Goal: Task Accomplishment & Management: Manage account settings

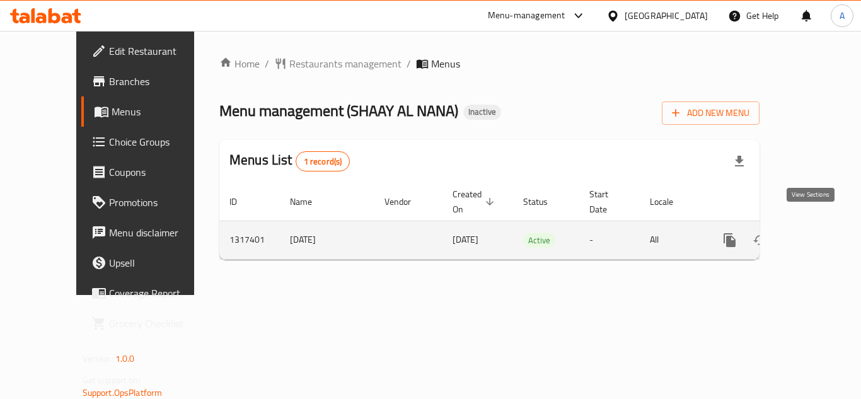
click at [816, 233] on icon "enhanced table" at bounding box center [820, 240] width 15 height 15
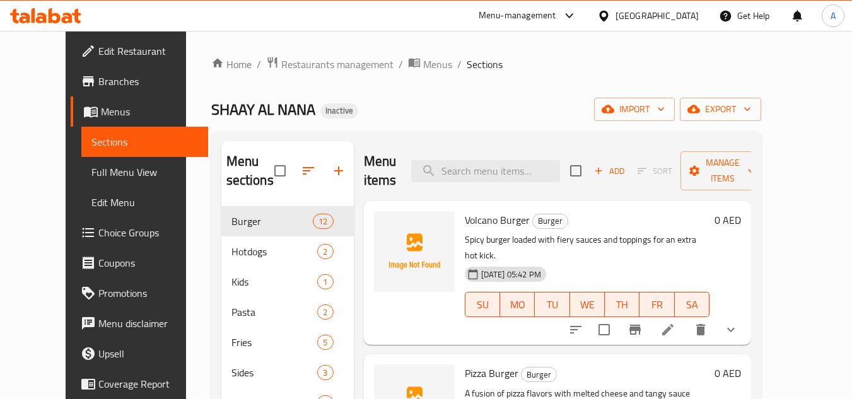
click at [101, 112] on span "Menus" at bounding box center [149, 111] width 97 height 15
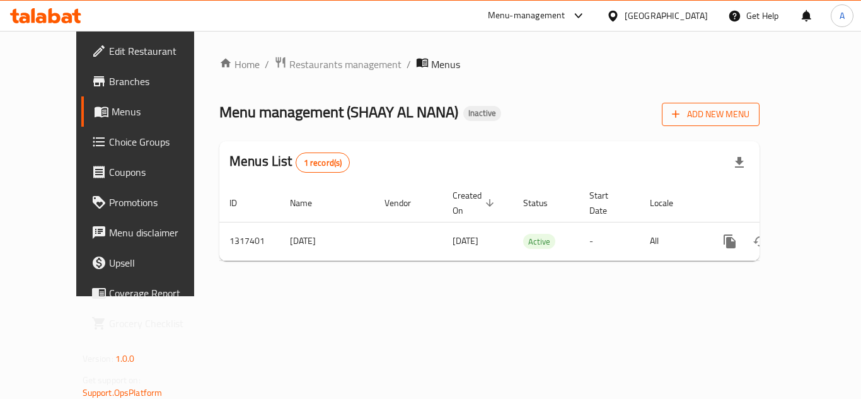
click at [750, 113] on span "Add New Menu" at bounding box center [711, 115] width 78 height 16
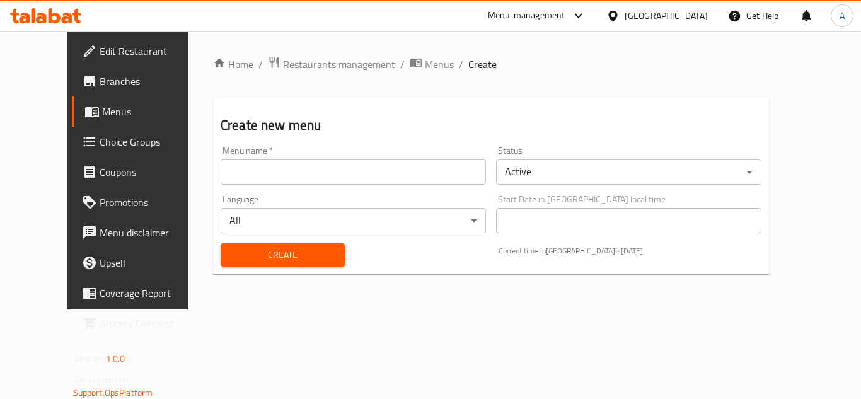
click at [395, 176] on input "text" at bounding box center [353, 172] width 265 height 25
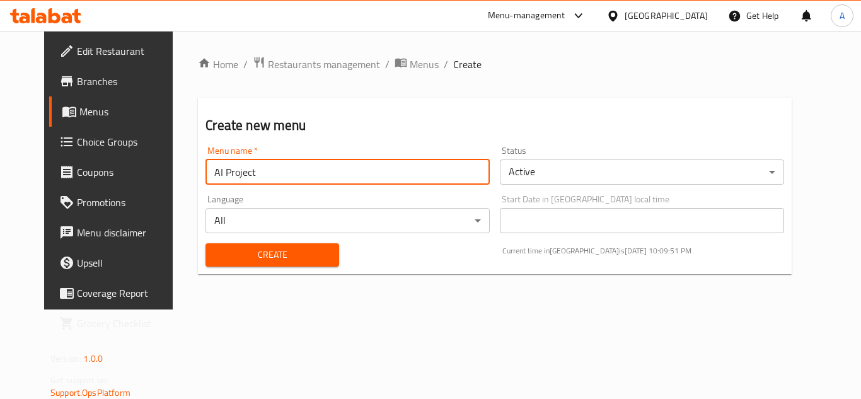
type input "AI Project"
click at [292, 249] on span "Create" at bounding box center [272, 255] width 113 height 16
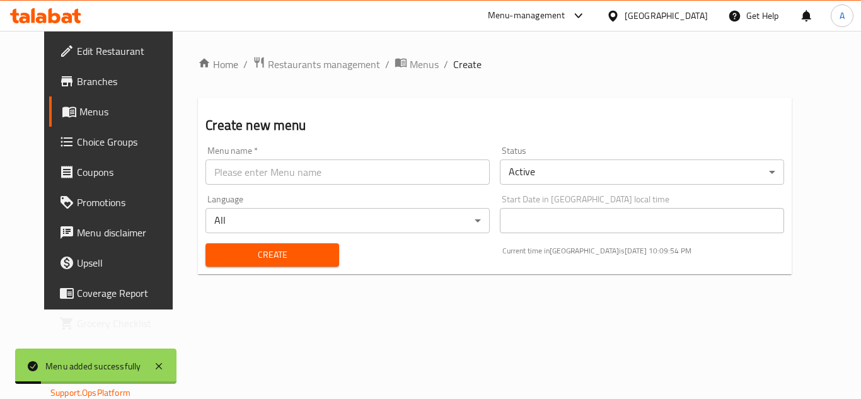
click at [387, 74] on div "Home / Restaurants management / Menus / Create Create new menu Menu name   * Me…" at bounding box center [495, 170] width 594 height 228
click at [410, 66] on span "Menus" at bounding box center [424, 64] width 29 height 15
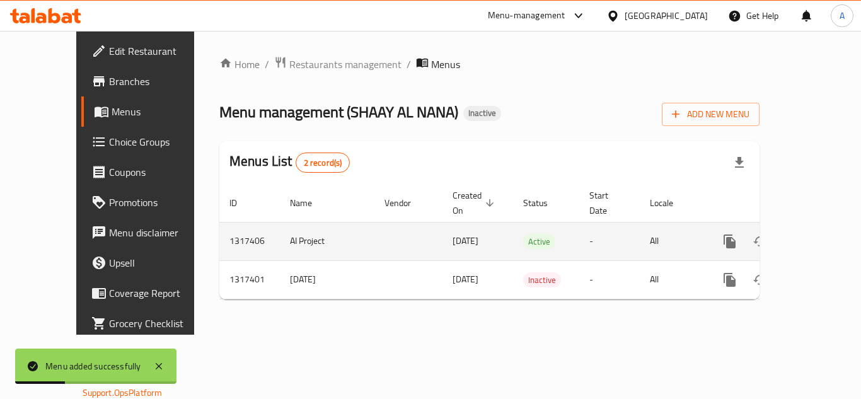
click at [280, 229] on td "AI Project" at bounding box center [327, 241] width 95 height 38
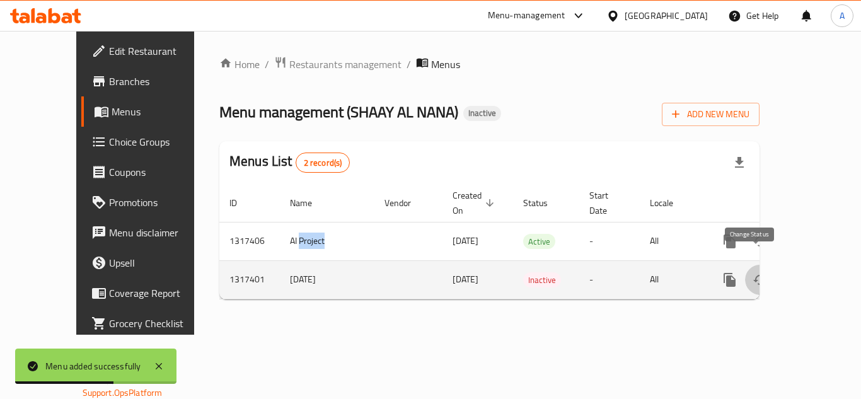
click at [754, 275] on icon "enhanced table" at bounding box center [761, 280] width 14 height 10
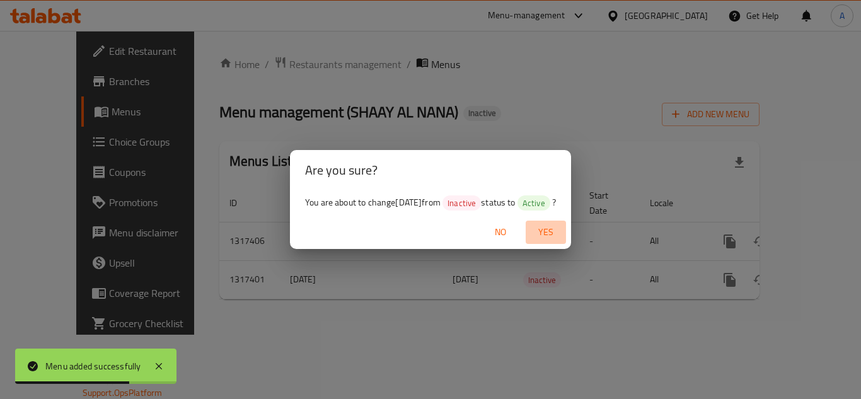
click at [559, 234] on span "Yes" at bounding box center [546, 232] width 30 height 16
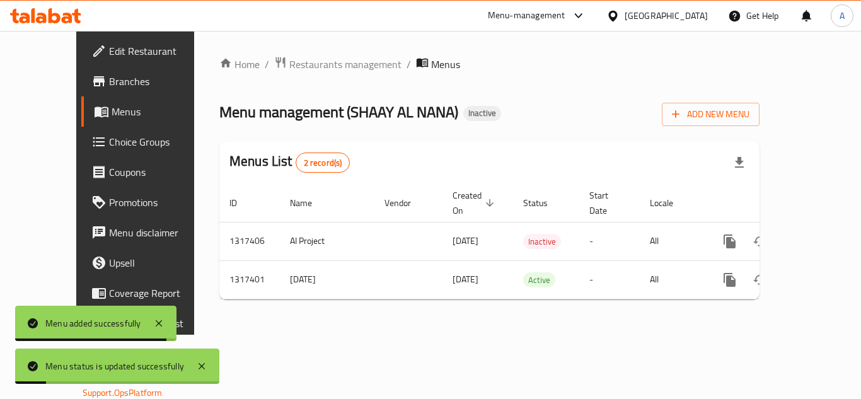
click at [523, 299] on div "Home / Restaurants management / Menus Menu management ( SHAAY AL NANA ) Inactiv…" at bounding box center [489, 183] width 591 height 304
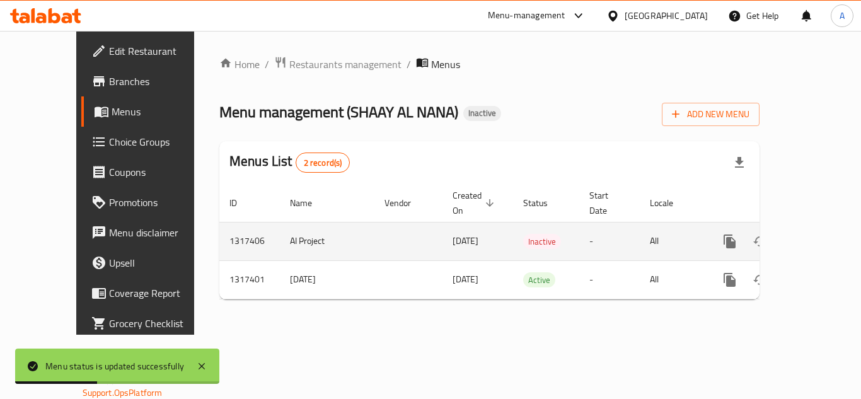
click at [280, 227] on td "AI Project" at bounding box center [327, 241] width 95 height 38
copy td "Project"
click at [806, 227] on link "enhanced table" at bounding box center [821, 241] width 30 height 30
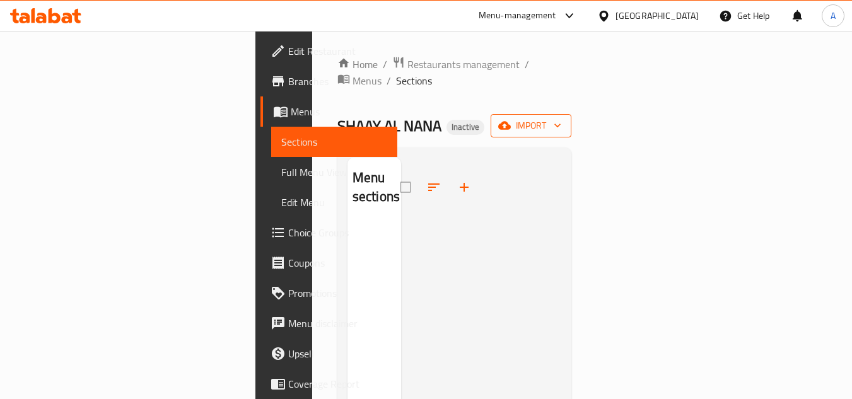
click at [561, 118] on span "import" at bounding box center [531, 126] width 61 height 16
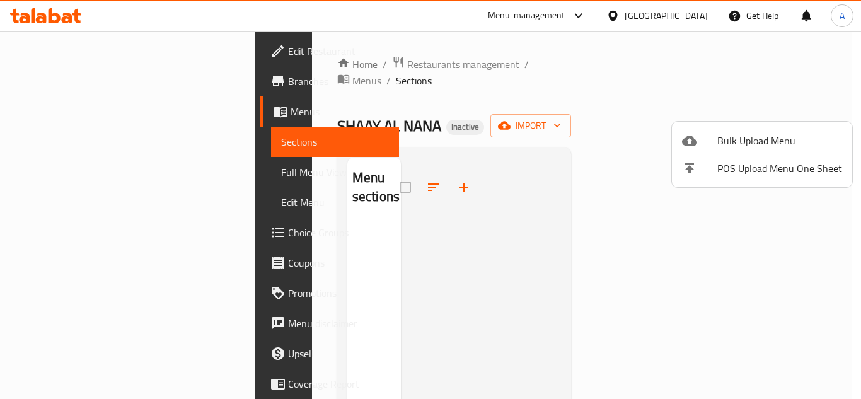
click at [556, 99] on div at bounding box center [430, 199] width 861 height 399
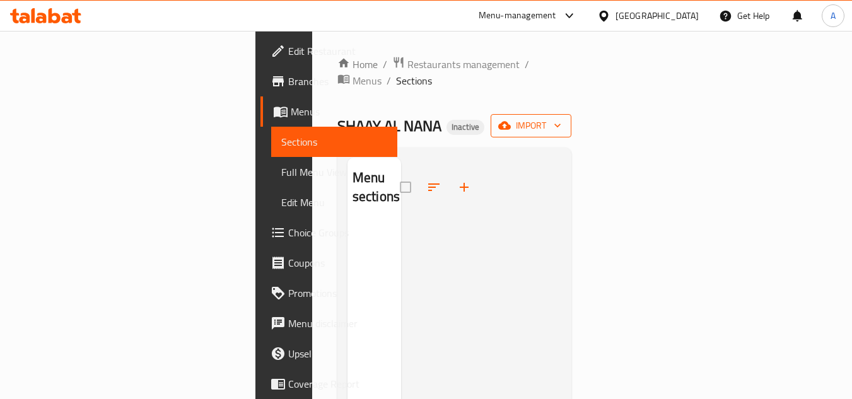
click at [561, 118] on span "import" at bounding box center [531, 126] width 61 height 16
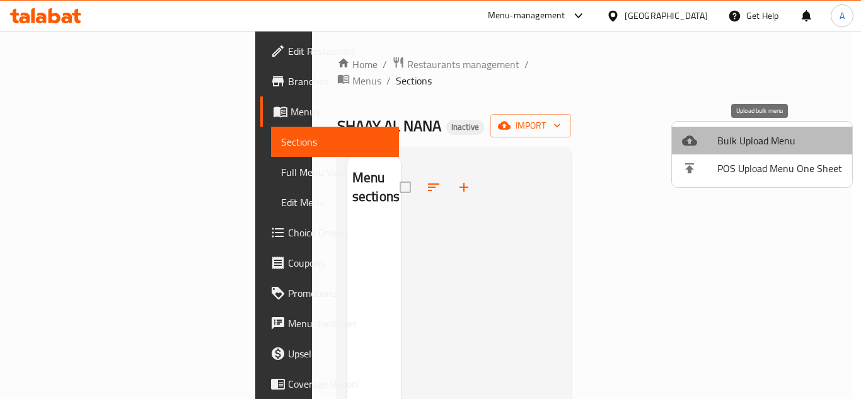
click at [762, 134] on span "Bulk Upload Menu" at bounding box center [780, 140] width 125 height 15
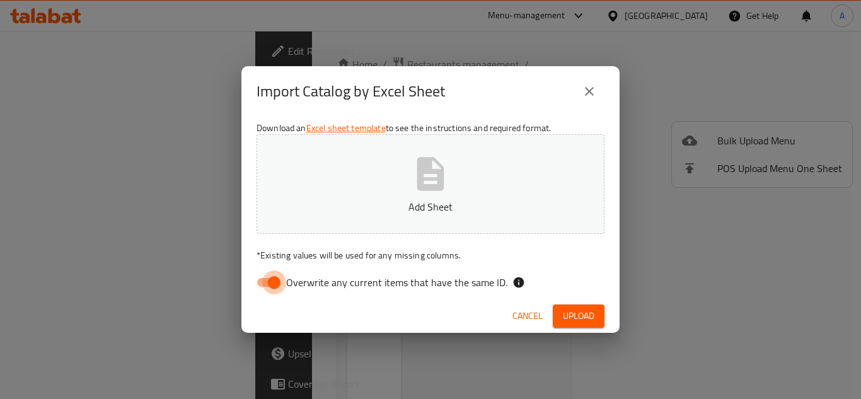
click at [258, 285] on input "Overwrite any current items that have the same ID." at bounding box center [274, 283] width 72 height 24
checkbox input "false"
click at [436, 217] on button "Add Sheet" at bounding box center [431, 184] width 348 height 100
click at [592, 310] on span "Upload" at bounding box center [579, 316] width 32 height 16
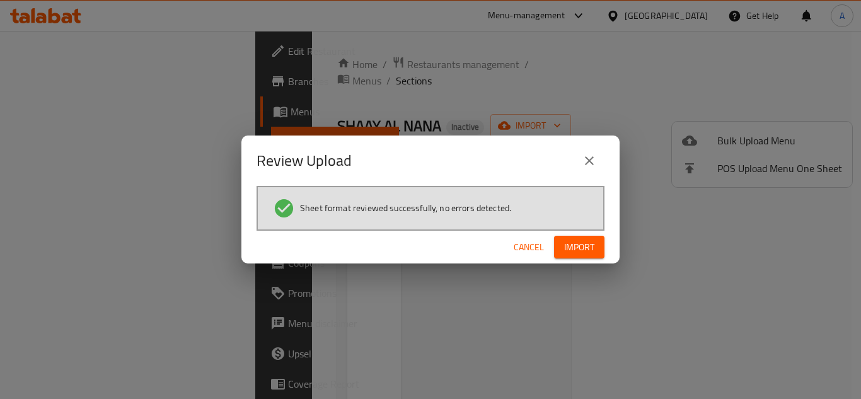
click at [574, 243] on span "Import" at bounding box center [579, 248] width 30 height 16
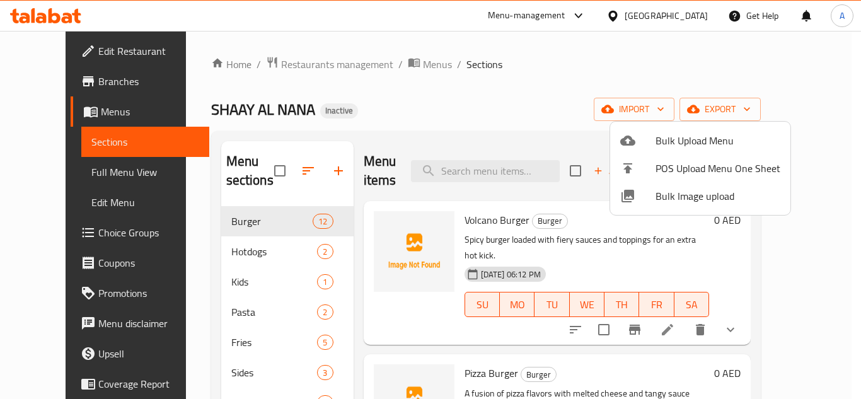
click at [435, 96] on div at bounding box center [430, 199] width 861 height 399
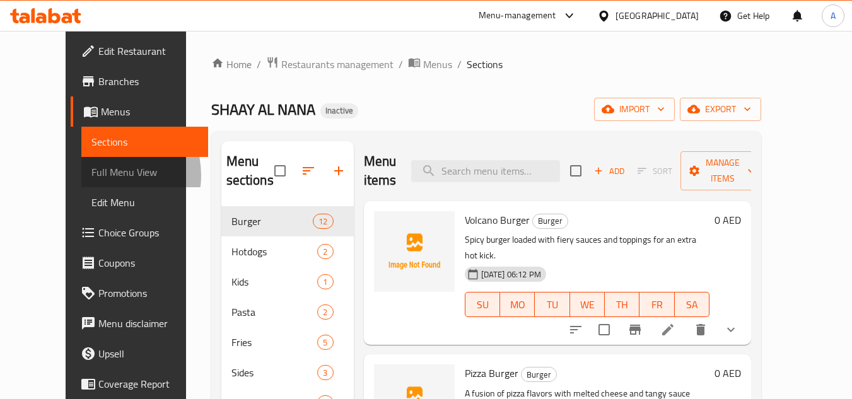
click at [91, 175] on span "Full Menu View" at bounding box center [144, 172] width 107 height 15
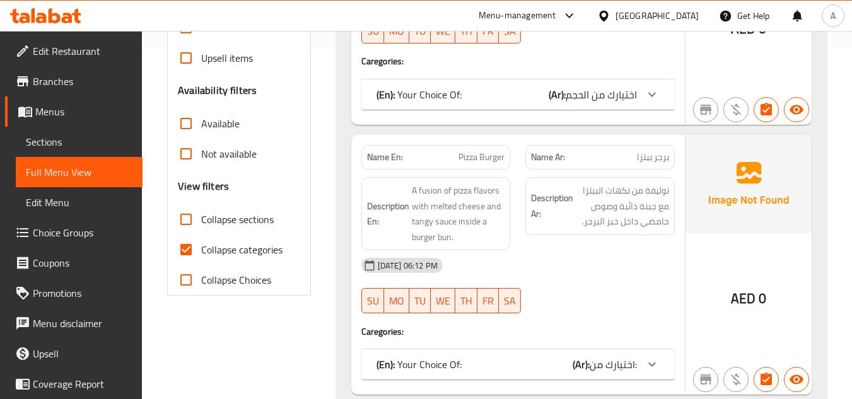
scroll to position [378, 0]
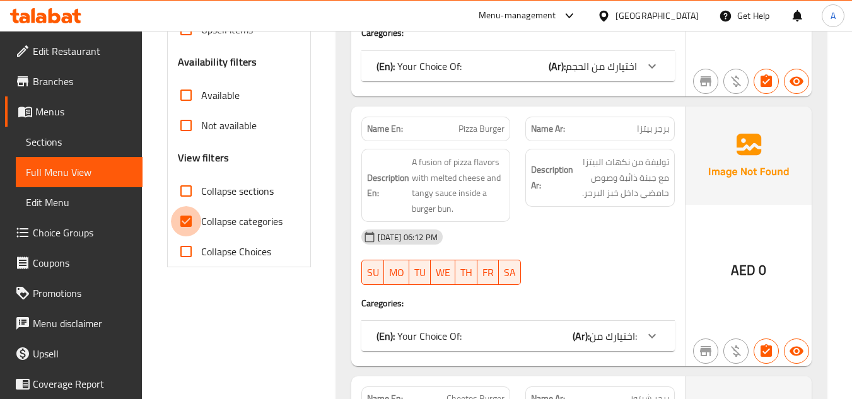
click at [190, 223] on input "Collapse categories" at bounding box center [186, 221] width 30 height 30
checkbox input "false"
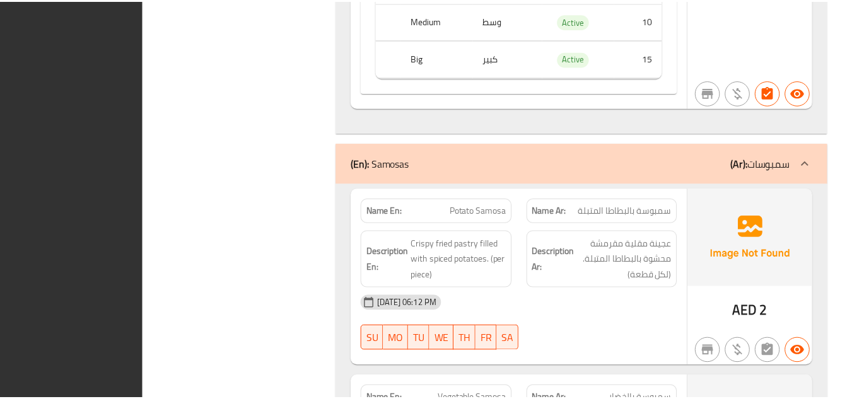
scroll to position [13480, 0]
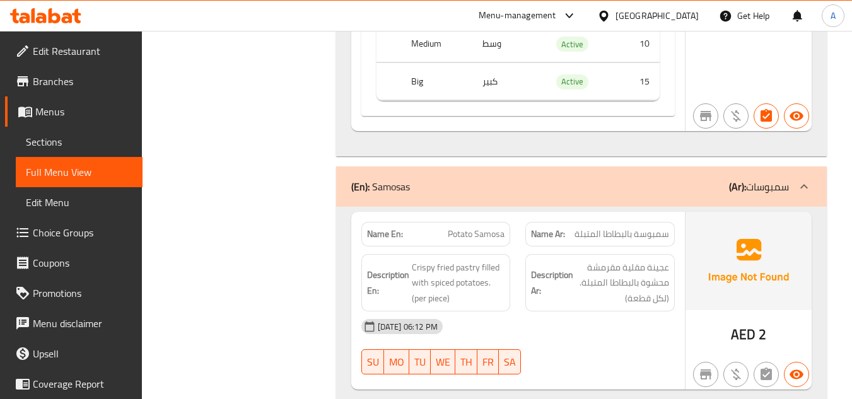
click at [69, 119] on span "Menus" at bounding box center [83, 111] width 97 height 15
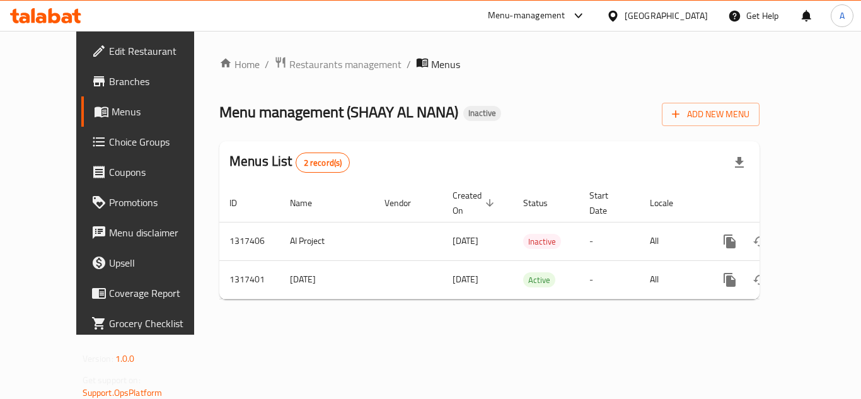
drag, startPoint x: 553, startPoint y: 114, endPoint x: 595, endPoint y: 96, distance: 45.0
click at [554, 113] on div "Menu management ( [PERSON_NAME] ) Inactive Add New Menu" at bounding box center [489, 112] width 540 height 28
click at [109, 55] on span "Edit Restaurant" at bounding box center [159, 51] width 101 height 15
